Goal: Information Seeking & Learning: Learn about a topic

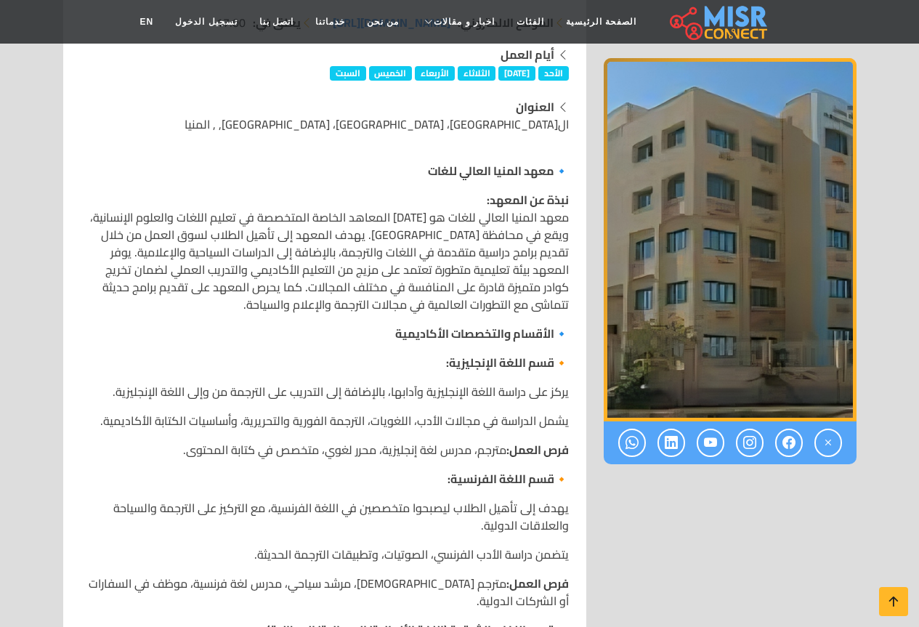
scroll to position [363, 0]
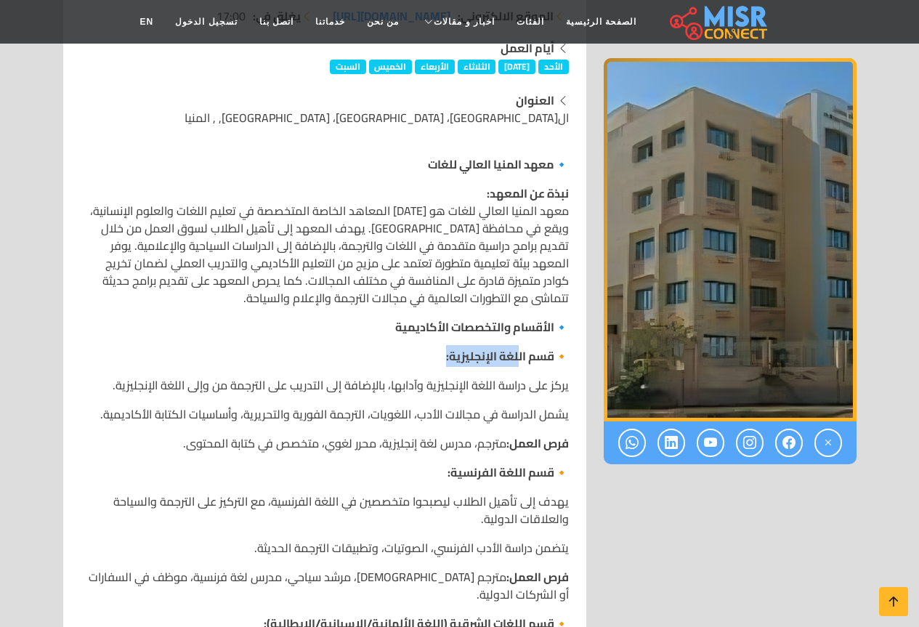
drag, startPoint x: 446, startPoint y: 362, endPoint x: 531, endPoint y: 364, distance: 85.8
click at [523, 361] on strong "قسم اللغة الإنجليزية:" at bounding box center [500, 356] width 108 height 22
click at [499, 472] on strong "قسم اللغة الفرنسية:" at bounding box center [501, 473] width 107 height 22
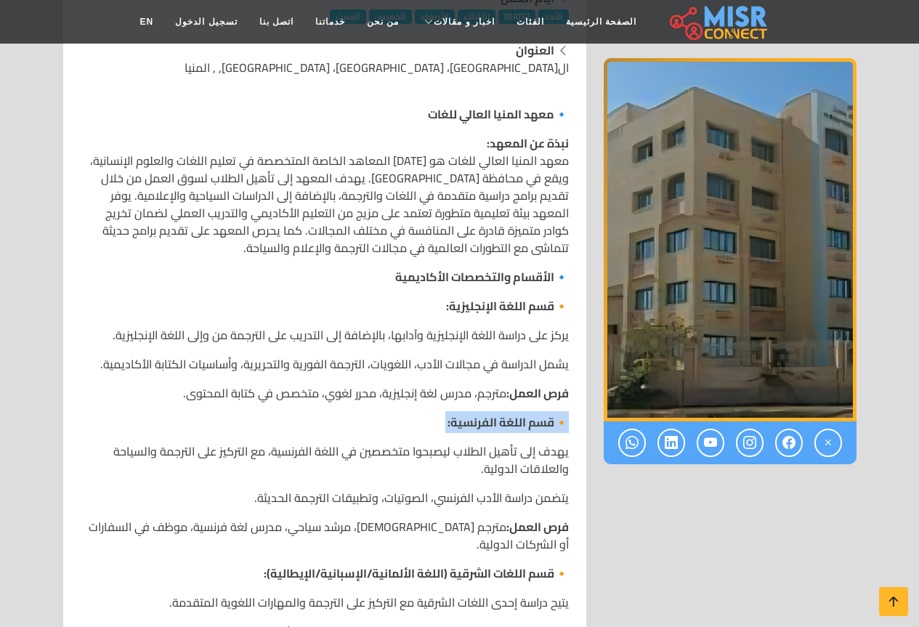
scroll to position [436, 0]
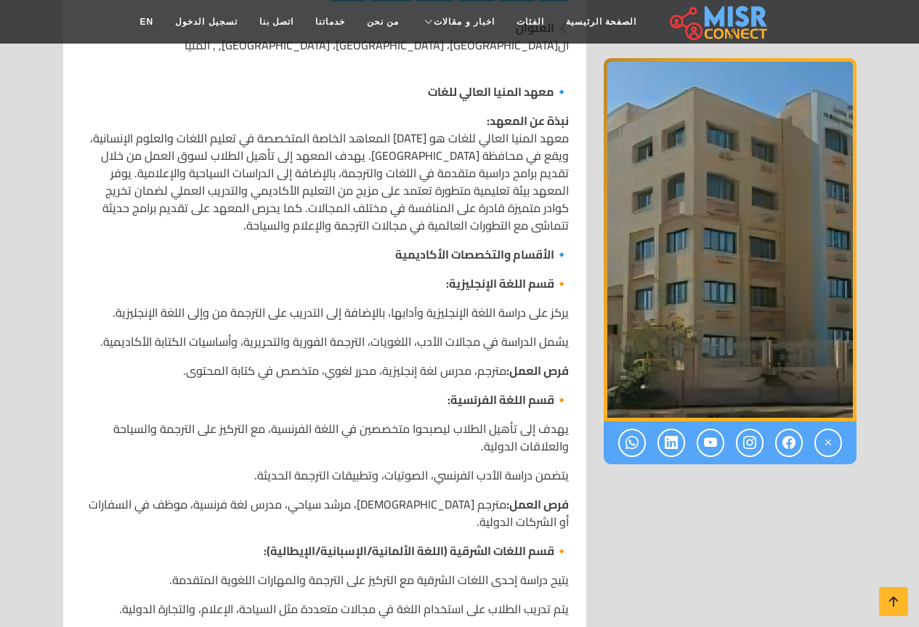
click at [462, 540] on strong "قسم اللغات الشرقية (اللغة الألمانية/الإسبانية/الإيطالية):" at bounding box center [409, 551] width 291 height 22
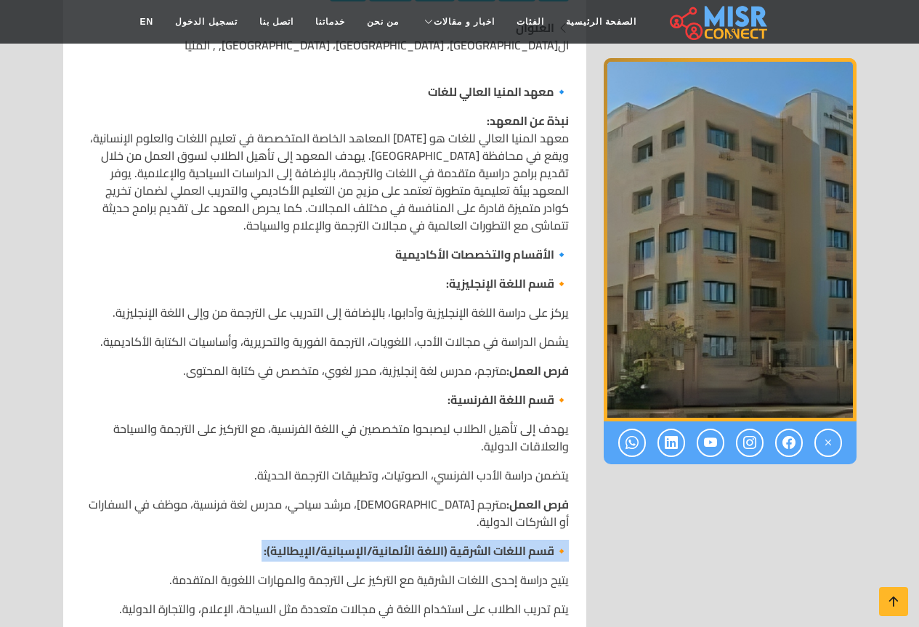
click at [462, 540] on strong "قسم اللغات الشرقية (اللغة الألمانية/الإسبانية/الإيطالية):" at bounding box center [409, 551] width 291 height 22
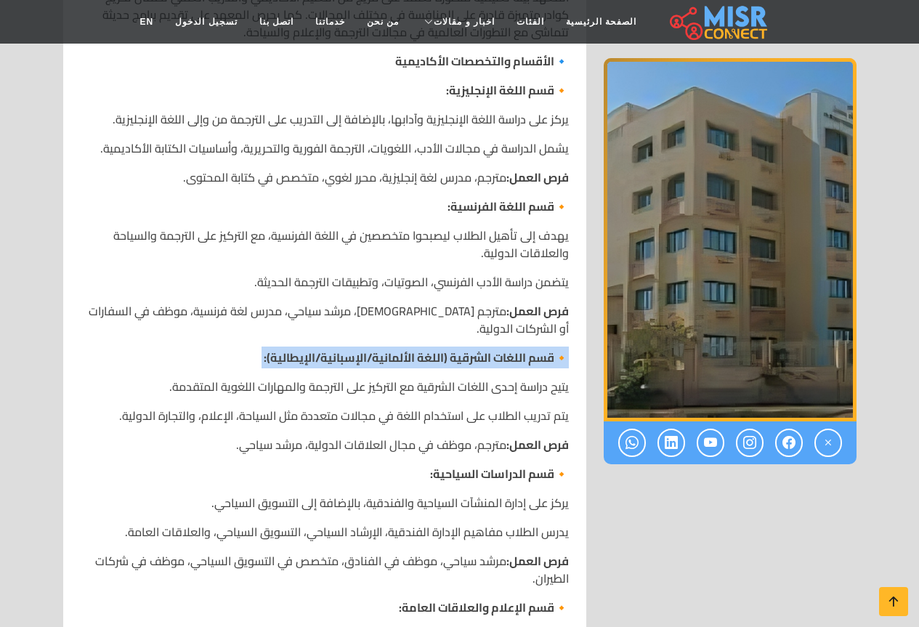
scroll to position [654, 0]
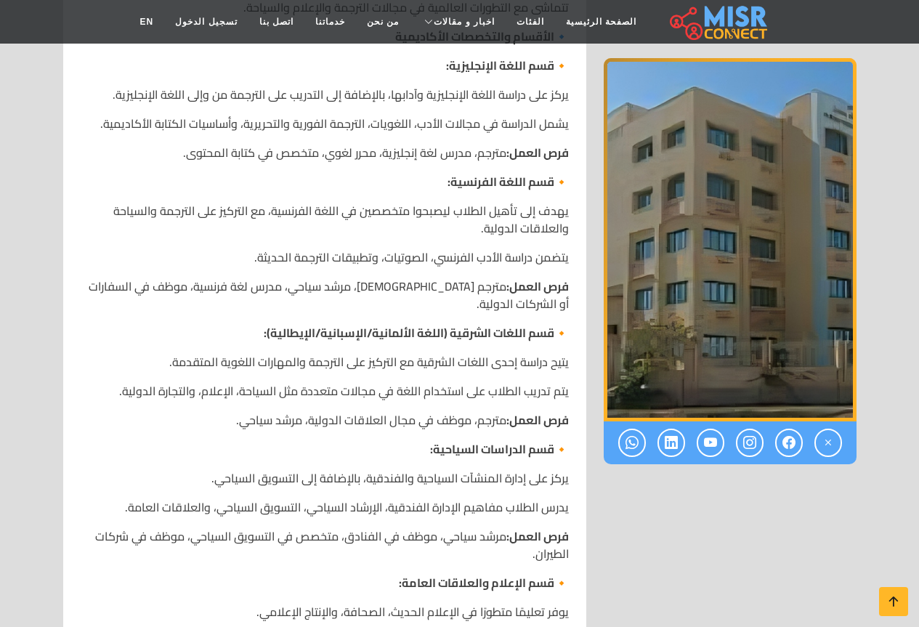
click at [493, 438] on strong "قسم الدراسات السياحية:" at bounding box center [492, 449] width 124 height 22
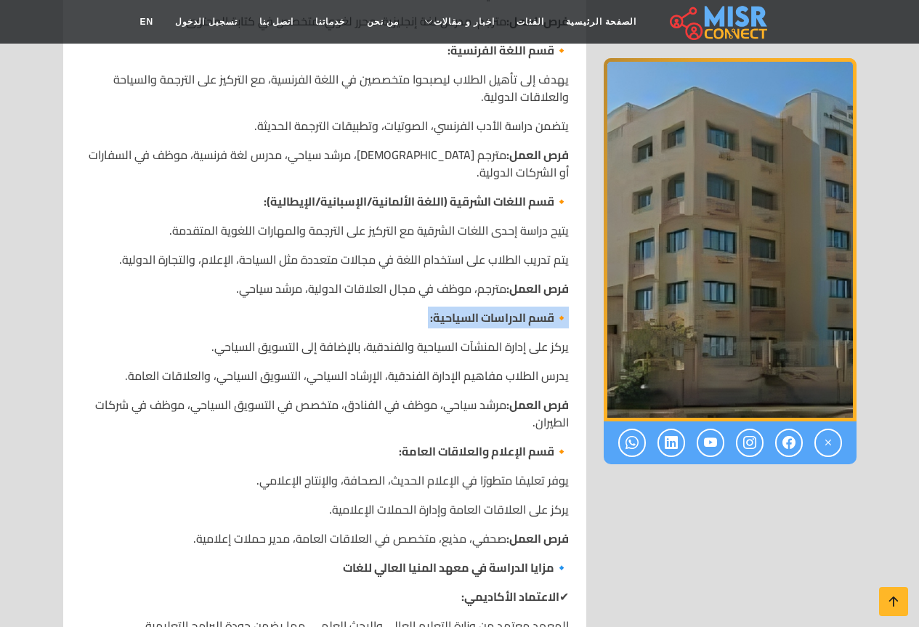
scroll to position [800, 0]
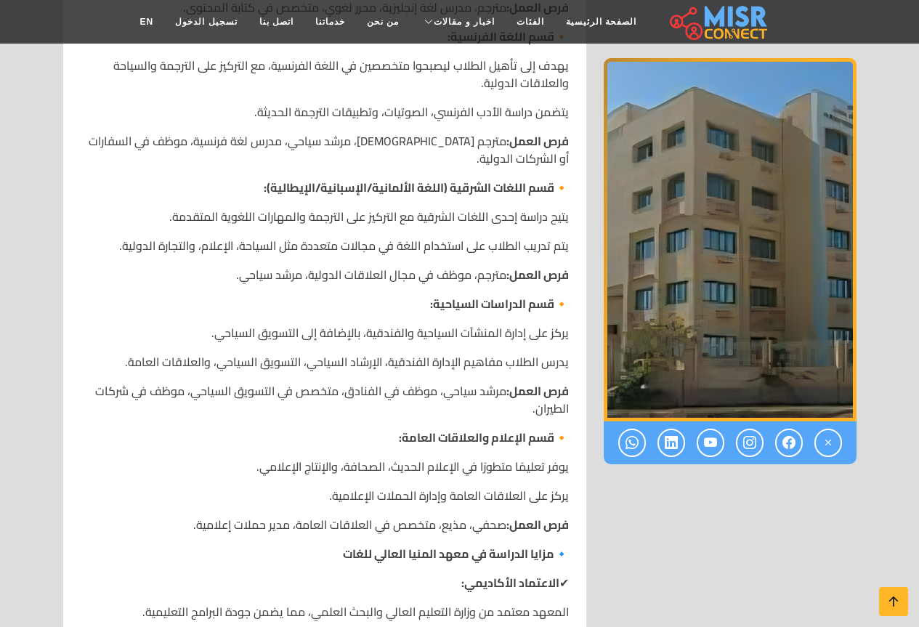
click at [486, 431] on strong "قسم الإعلام والعلاقات العامة:" at bounding box center [477, 438] width 156 height 22
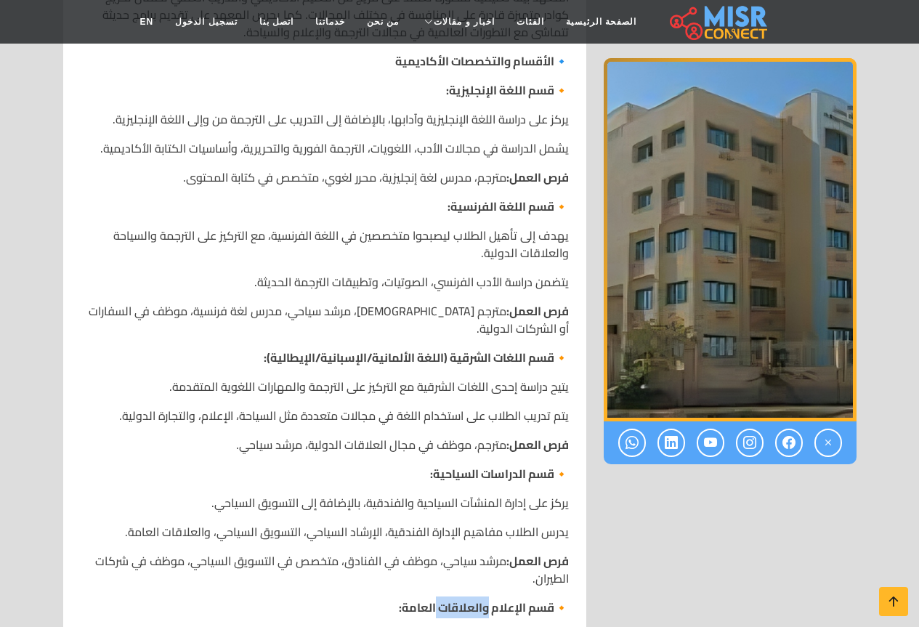
scroll to position [581, 0]
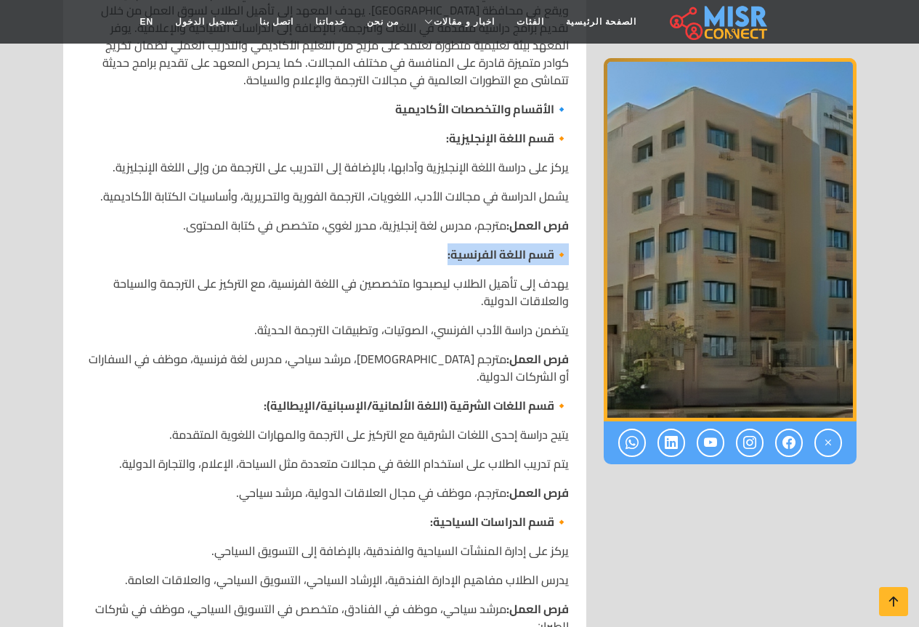
drag, startPoint x: 442, startPoint y: 253, endPoint x: 585, endPoint y: 255, distance: 143.2
click at [585, 255] on div "رقم الهاتف: 01000639502 الموقع الالكتروني: [DOMAIN_NAME][URL] يفتح في: 07:00 يغ…" at bounding box center [324, 606] width 523 height 1727
click at [496, 251] on strong "قسم اللغة الفرنسية:" at bounding box center [501, 255] width 107 height 22
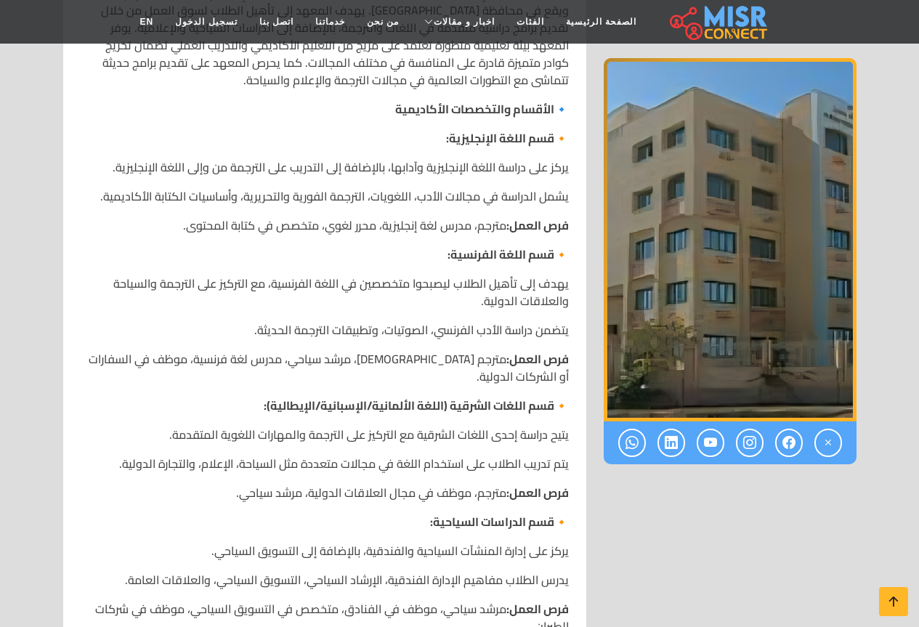
click at [467, 395] on strong "قسم اللغات الشرقية (اللغة الألمانية/الإسبانية/الإيطالية):" at bounding box center [409, 406] width 291 height 22
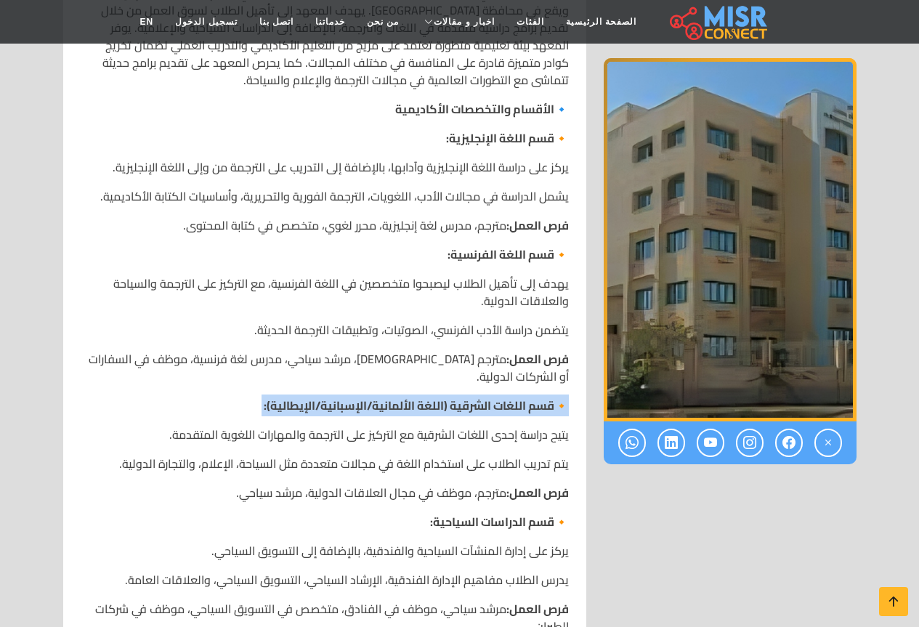
click at [467, 395] on strong "قسم اللغات الشرقية (اللغة الألمانية/الإسبانية/الإيطالية):" at bounding box center [409, 406] width 291 height 22
click at [441, 395] on strong "قسم اللغات الشرقية (اللغة الألمانية/الإسبانية/الإيطالية):" at bounding box center [409, 406] width 291 height 22
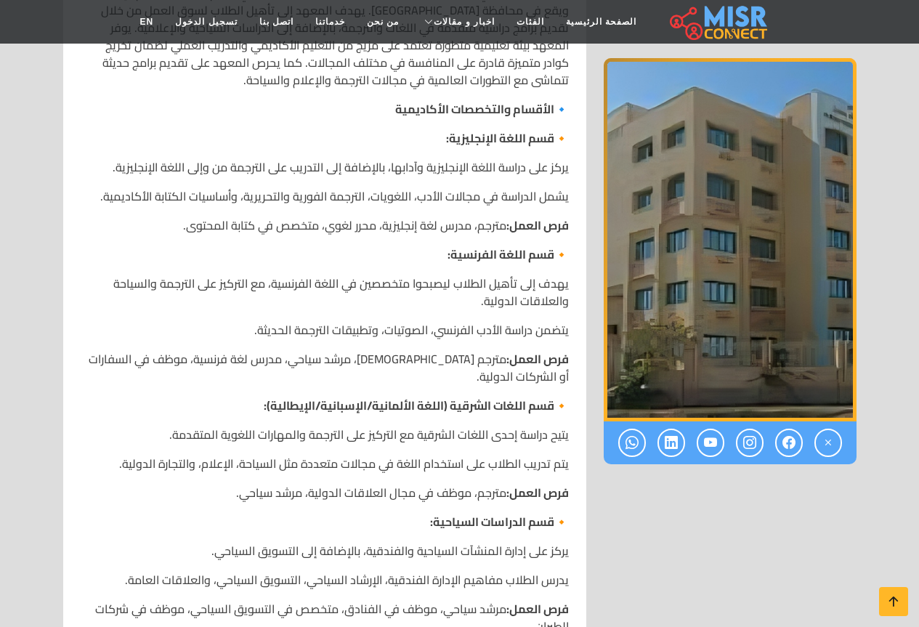
click at [347, 395] on strong "قسم اللغات الشرقية (اللغة الألمانية/الإسبانية/الإيطالية):" at bounding box center [409, 406] width 291 height 22
click at [290, 395] on strong "قسم اللغات الشرقية (اللغة الألمانية/الإسبانية/الإيطالية):" at bounding box center [409, 406] width 291 height 22
click at [492, 397] on strong "قسم اللغات الشرقية (اللغة الألمانية/الإسبانية/الإيطالية):" at bounding box center [409, 406] width 291 height 22
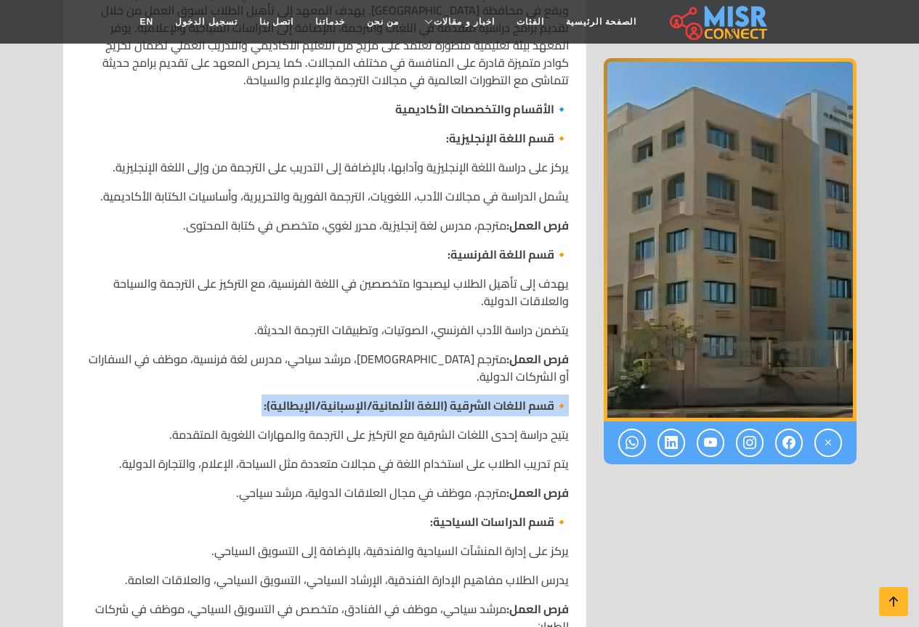
click at [492, 397] on strong "قسم اللغات الشرقية (اللغة الألمانية/الإسبانية/الإيطالية):" at bounding box center [409, 406] width 291 height 22
click at [412, 395] on strong "قسم اللغات الشرقية (اللغة الألمانية/الإسبانية/الإيطالية):" at bounding box center [409, 406] width 291 height 22
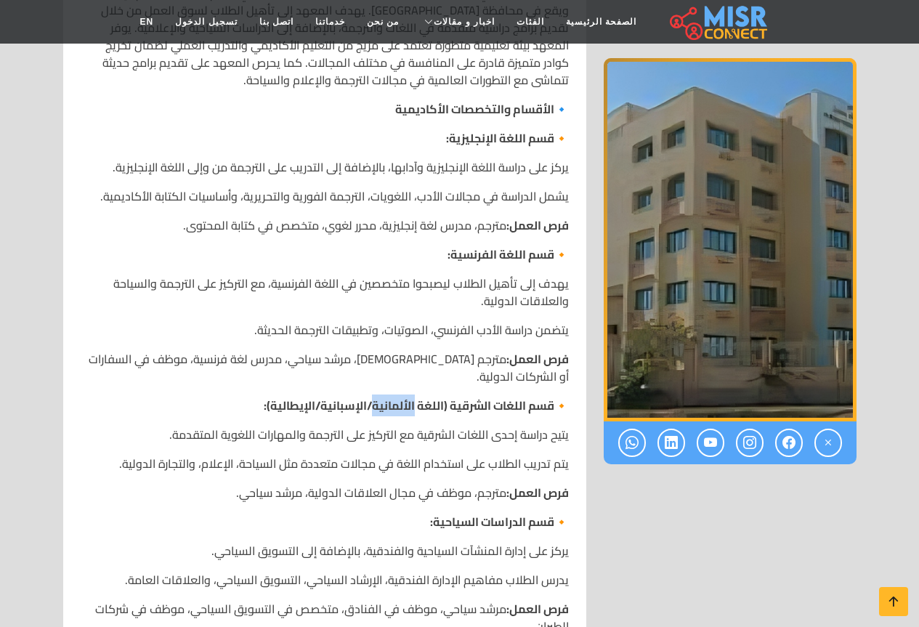
click at [412, 395] on strong "قسم اللغات الشرقية (اللغة الألمانية/الإسبانية/الإيطالية):" at bounding box center [409, 406] width 291 height 22
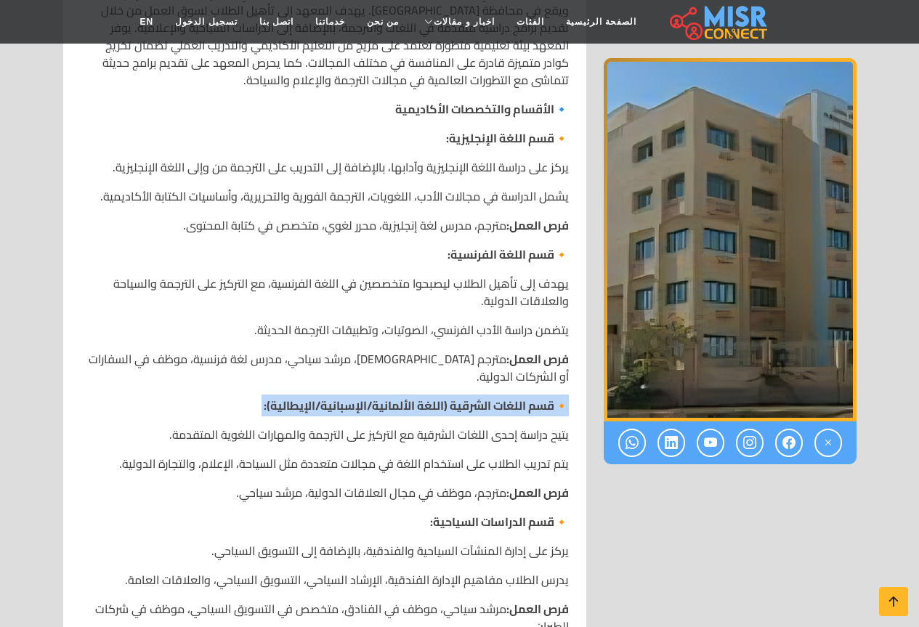
click at [412, 395] on strong "قسم اللغات الشرقية (اللغة الألمانية/الإسبانية/الإيطالية):" at bounding box center [409, 406] width 291 height 22
click at [411, 395] on strong "قسم اللغات الشرقية (اللغة الألمانية/الإسبانية/الإيطالية):" at bounding box center [409, 406] width 291 height 22
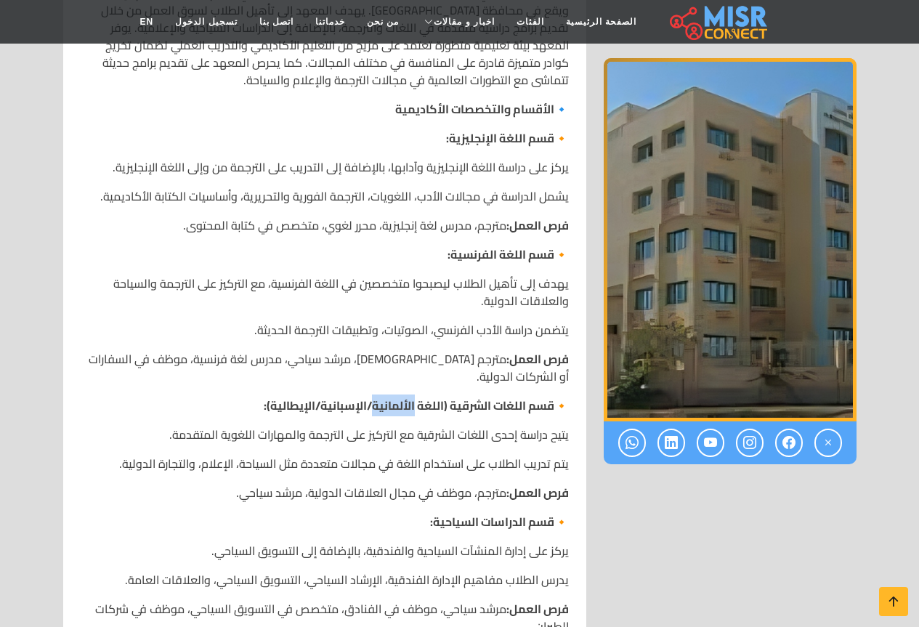
click at [411, 395] on strong "قسم اللغات الشرقية (اللغة الألمانية/الإسبانية/الإيطالية):" at bounding box center [409, 406] width 291 height 22
click at [429, 395] on strong "قسم اللغات الشرقية (اللغة الألمانية/الإسبانية/الإيطالية):" at bounding box center [409, 406] width 291 height 22
drag, startPoint x: 440, startPoint y: 388, endPoint x: 372, endPoint y: 397, distance: 68.9
click at [372, 397] on strong "قسم اللغات الشرقية (اللغة الألمانية/الإسبانية/الإيطالية):" at bounding box center [409, 406] width 291 height 22
click at [451, 426] on p "يتيح دراسة إحدى اللغات الشرقية مع التركيز على الترجمة والمهارات اللغوية المتقدم…" at bounding box center [325, 434] width 488 height 17
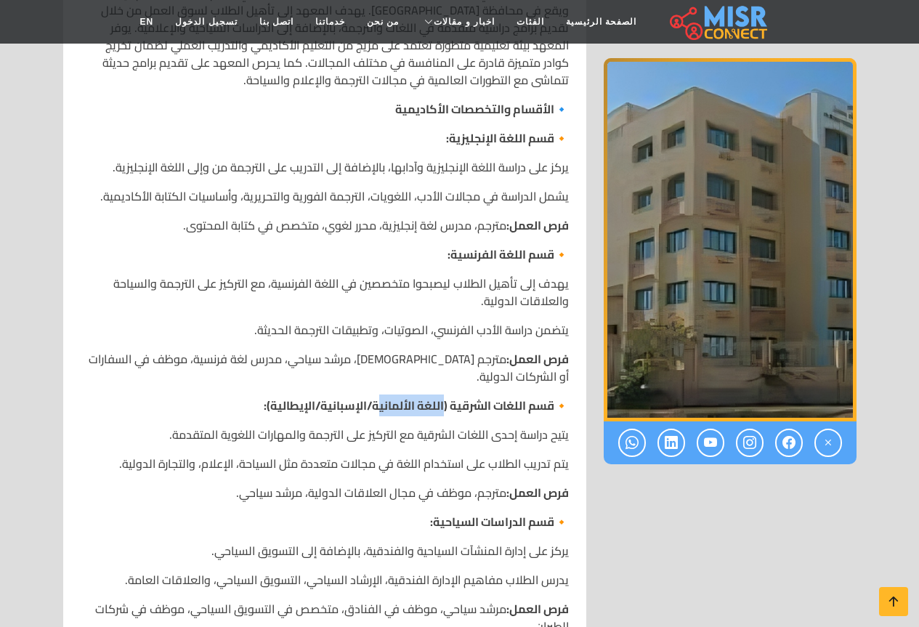
drag, startPoint x: 441, startPoint y: 387, endPoint x: 374, endPoint y: 395, distance: 67.3
click at [374, 395] on strong "قسم اللغات الشرقية (اللغة الألمانية/الإسبانية/الإيطالية):" at bounding box center [409, 406] width 291 height 22
click at [369, 395] on strong "قسم اللغات الشرقية (اللغة الألمانية/الإسبانية/الإيطالية):" at bounding box center [409, 406] width 291 height 22
drag, startPoint x: 368, startPoint y: 390, endPoint x: 440, endPoint y: 393, distance: 72.0
click at [440, 395] on strong "قسم اللغات الشرقية (اللغة الألمانية/الإسبانية/الإيطالية):" at bounding box center [409, 406] width 291 height 22
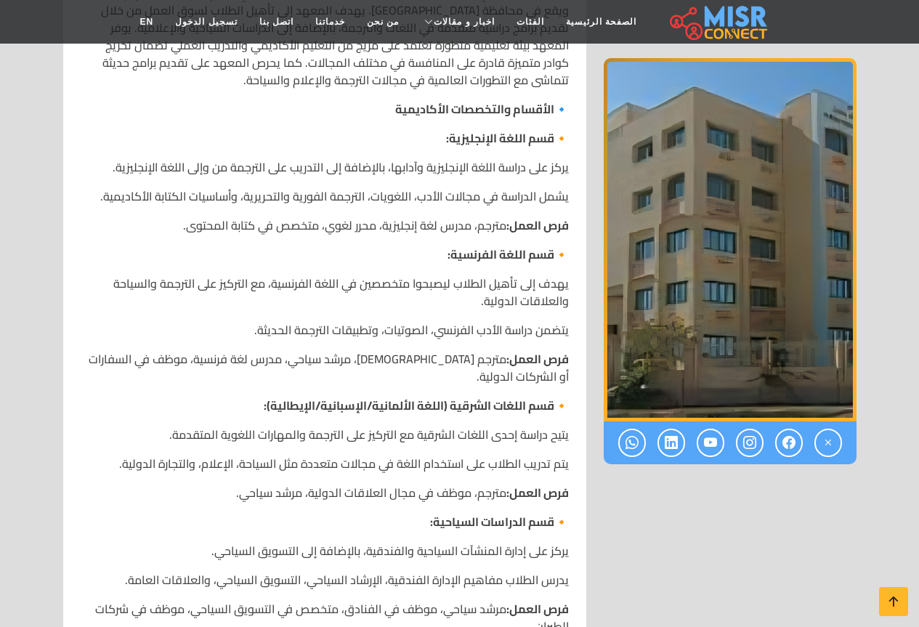
click at [469, 484] on p "فرص العمل: مترجم، موظف في مجال العلاقات الدولية، مرشد سياحي." at bounding box center [325, 492] width 488 height 17
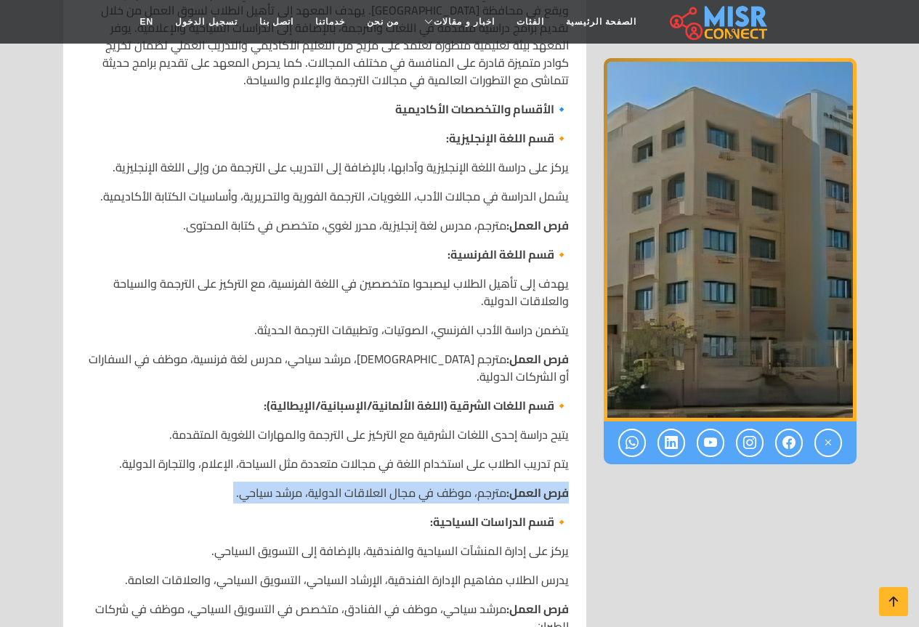
click at [469, 484] on p "فرص العمل: مترجم، موظف في مجال العلاقات الدولية، مرشد سياحي." at bounding box center [325, 492] width 488 height 17
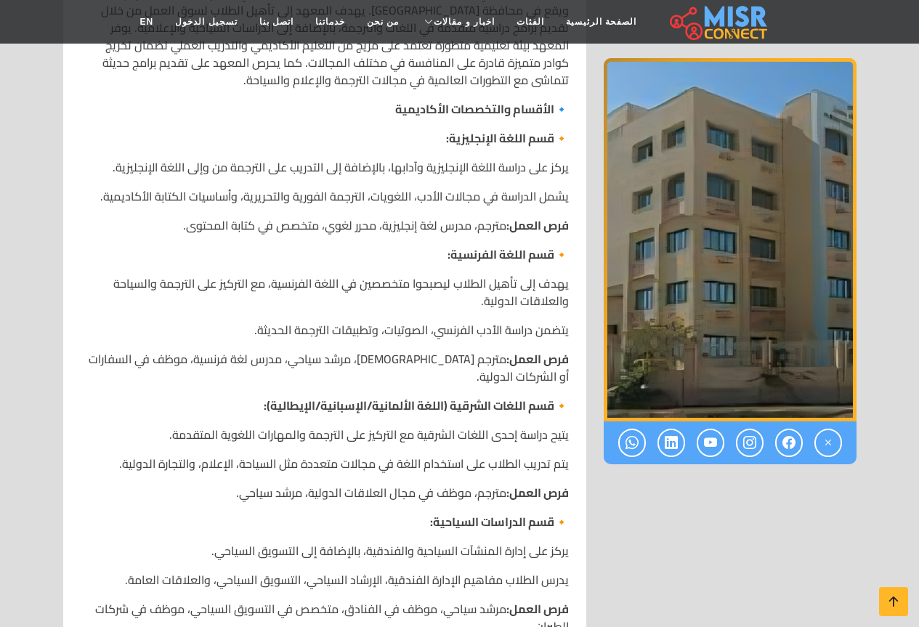
click at [455, 455] on p "يتم تدريب الطلاب على استخدام اللغة في مجالات متعددة مثل السياحة، الإعلام، والتج…" at bounding box center [325, 463] width 488 height 17
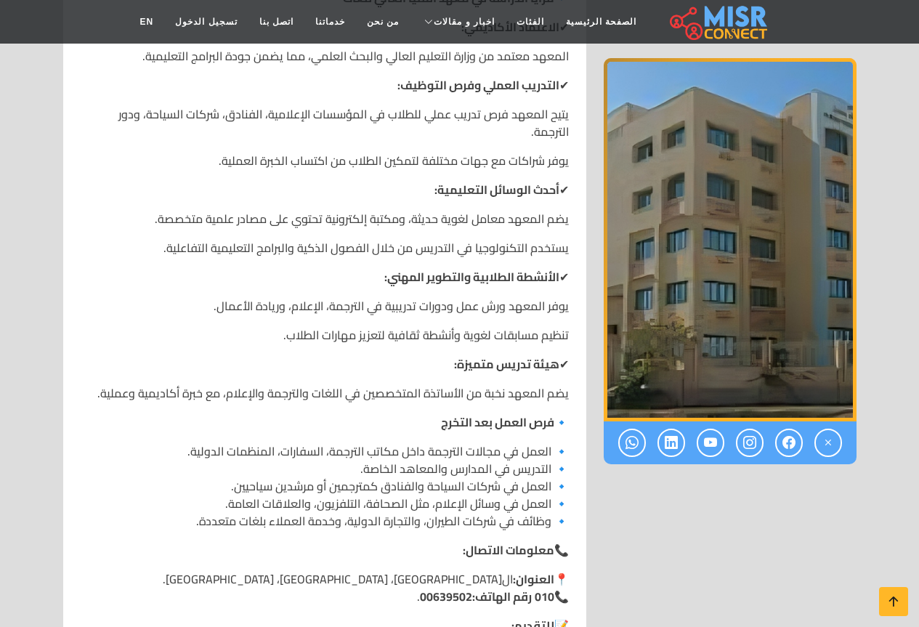
scroll to position [1381, 0]
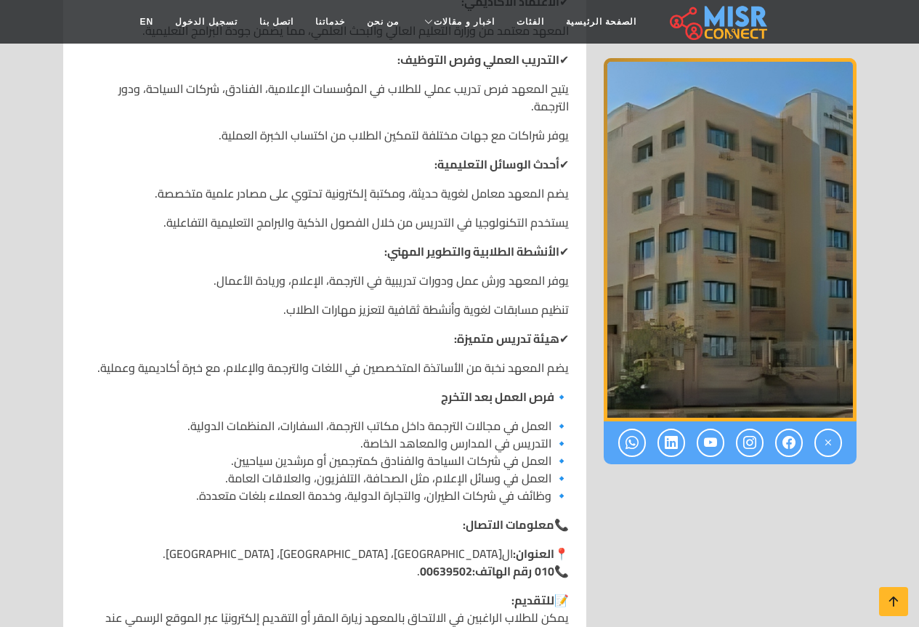
click at [433, 560] on span "00639502" at bounding box center [446, 571] width 52 height 22
click at [378, 545] on p "📍 العنوان: ال[GEOGRAPHIC_DATA]، [GEOGRAPHIC_DATA]، [GEOGRAPHIC_DATA]. 📞 010 رقم…" at bounding box center [325, 562] width 488 height 35
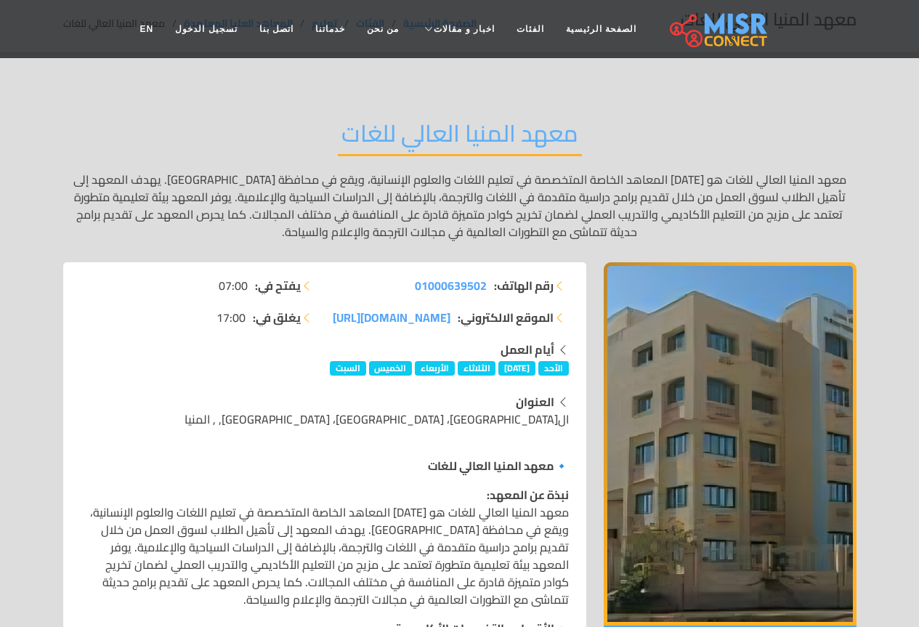
scroll to position [145, 0]
